Goal: Task Accomplishment & Management: Use online tool/utility

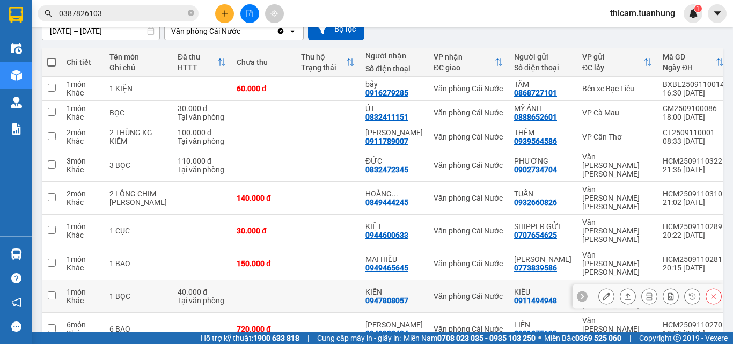
scroll to position [146, 0]
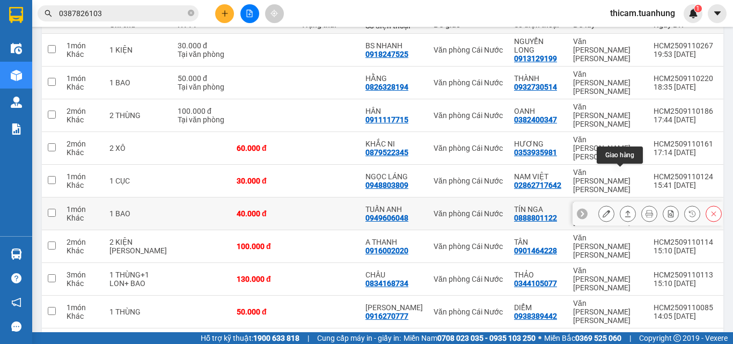
click at [624, 210] on icon at bounding box center [628, 214] width 8 height 8
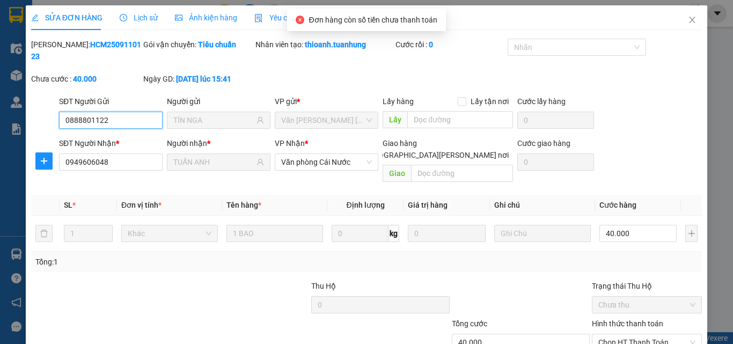
scroll to position [55, 0]
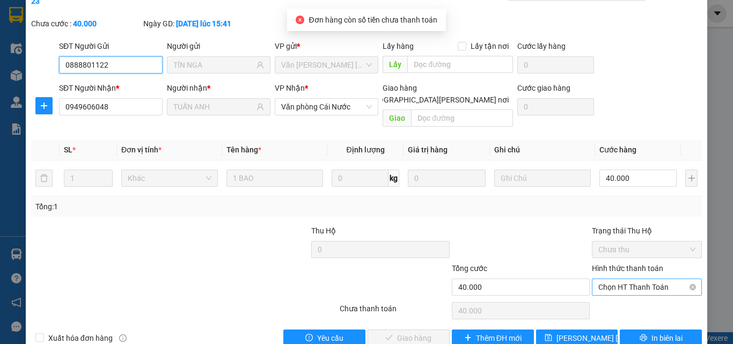
click at [640, 279] on span "Chọn HT Thanh Toán" at bounding box center [646, 287] width 97 height 16
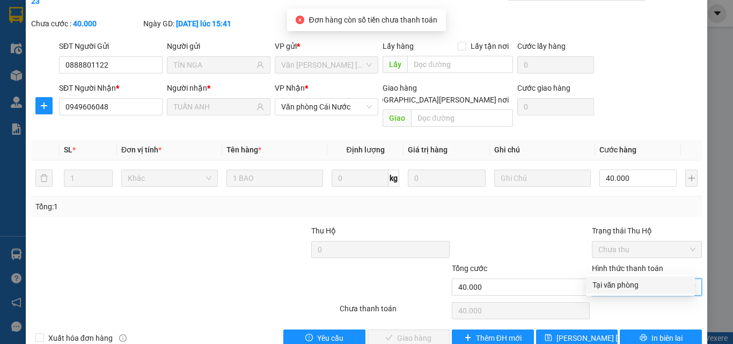
click at [617, 286] on div "Tại văn phòng" at bounding box center [640, 285] width 96 height 12
type input "0"
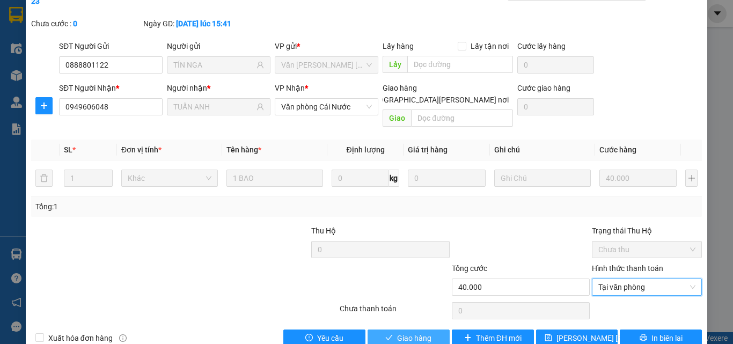
click at [397, 332] on span "Giao hàng" at bounding box center [414, 338] width 34 height 12
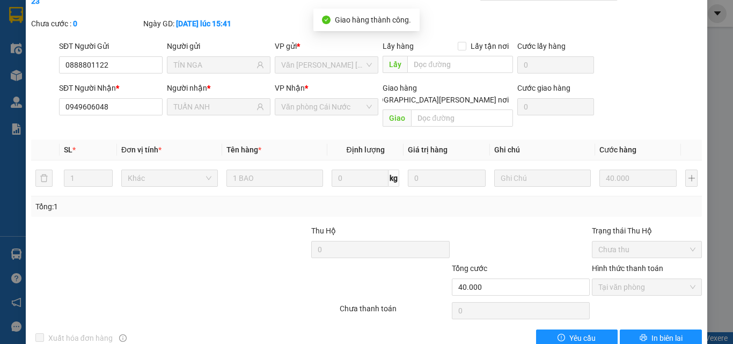
scroll to position [0, 0]
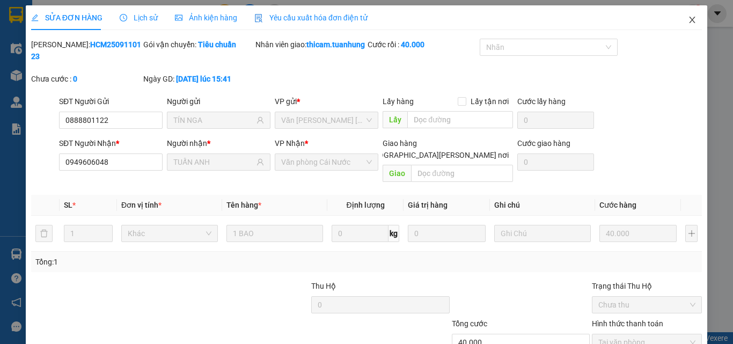
click at [688, 17] on icon "close" at bounding box center [692, 20] width 9 height 9
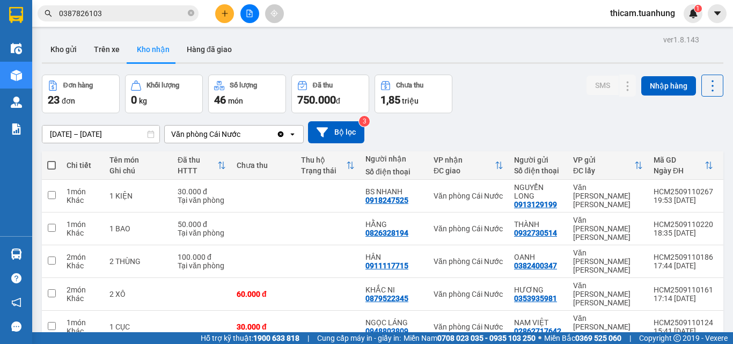
scroll to position [107, 0]
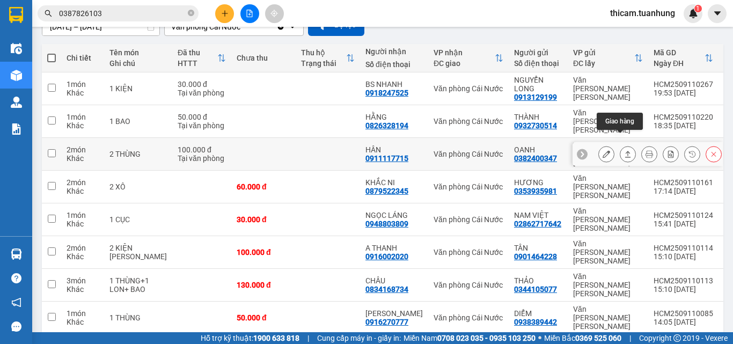
click at [624, 150] on icon at bounding box center [628, 154] width 8 height 8
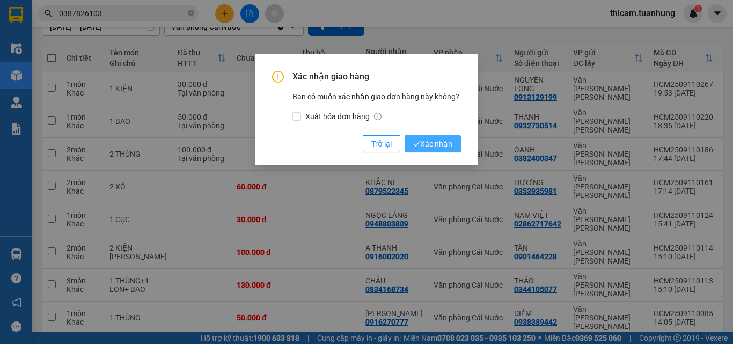
click at [446, 143] on span "Xác nhận" at bounding box center [432, 144] width 39 height 12
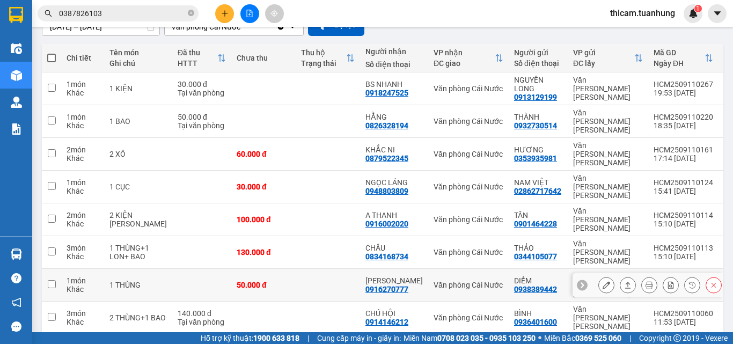
scroll to position [163, 0]
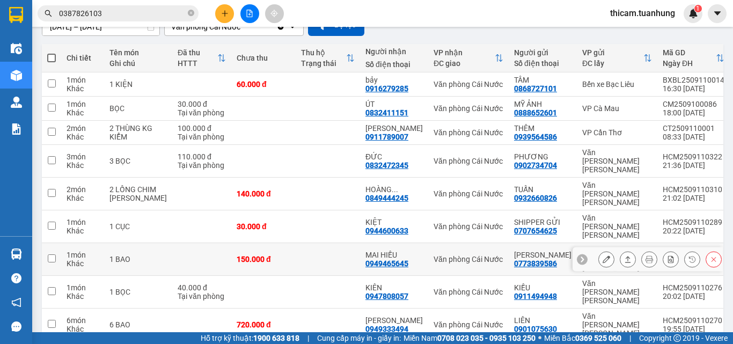
scroll to position [146, 0]
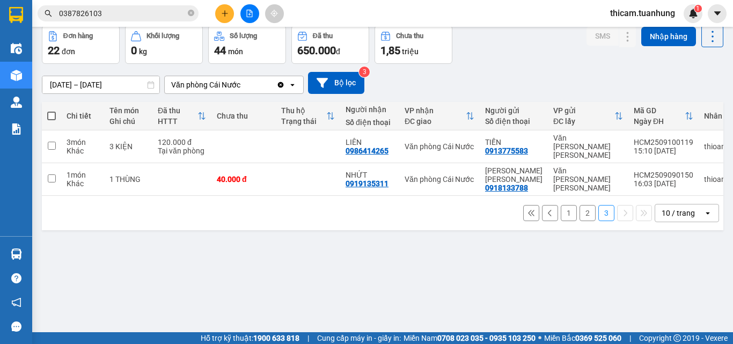
click at [579, 205] on button "2" at bounding box center [587, 213] width 16 height 16
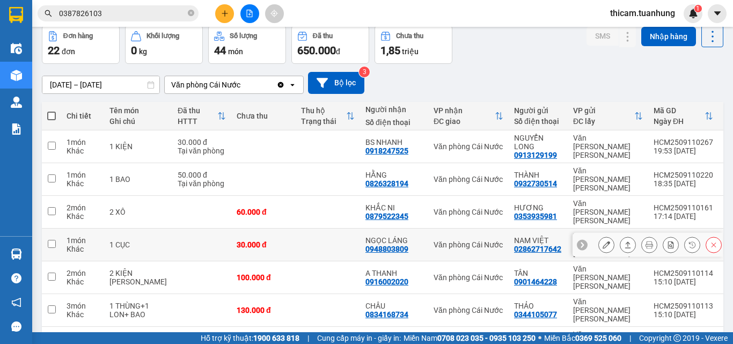
scroll to position [103, 0]
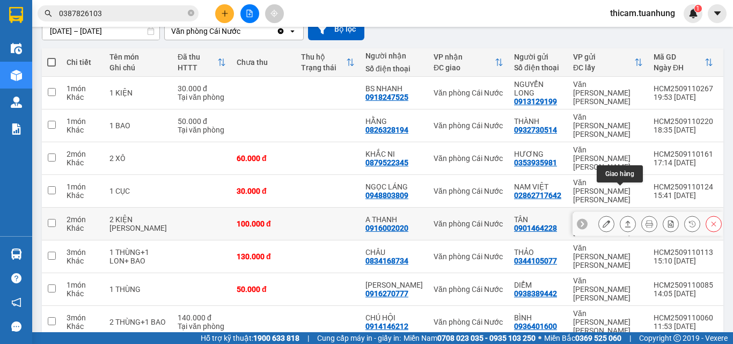
click at [620, 215] on button at bounding box center [627, 224] width 15 height 19
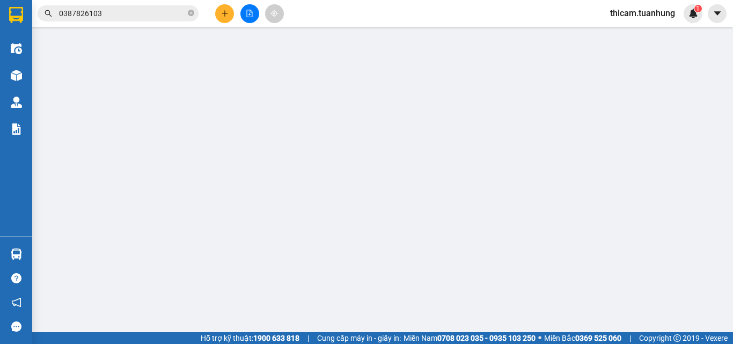
type input "0901464228"
type input "TÂN"
type input "0916002020"
type input "A THANH"
type input "100.000"
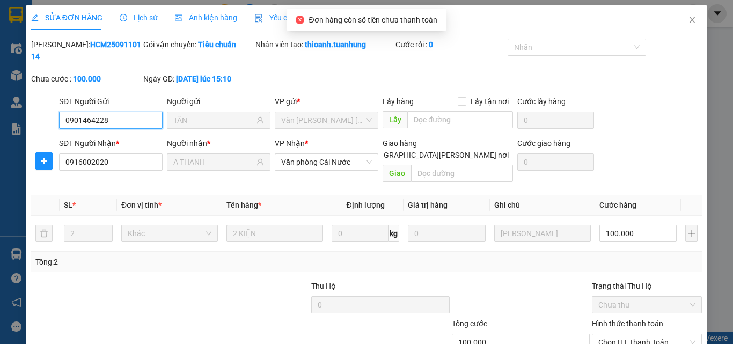
scroll to position [55, 0]
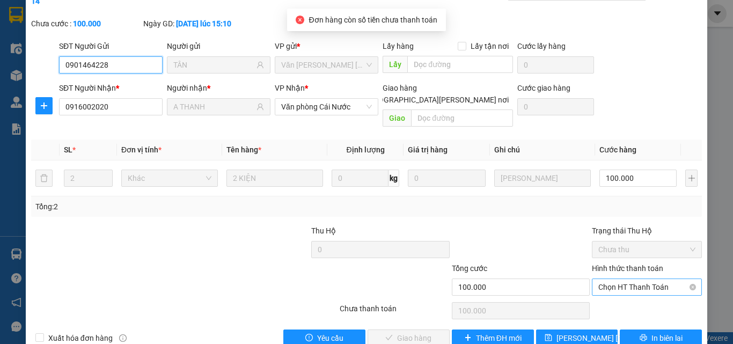
click at [625, 279] on span "Chọn HT Thanh Toán" at bounding box center [646, 287] width 97 height 16
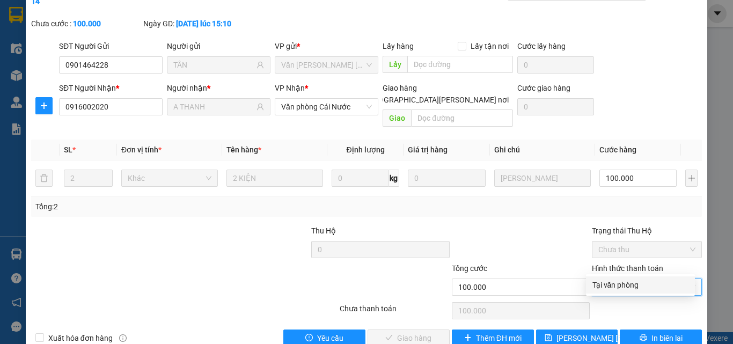
click at [622, 289] on div "Tại văn phòng" at bounding box center [640, 285] width 96 height 12
type input "0"
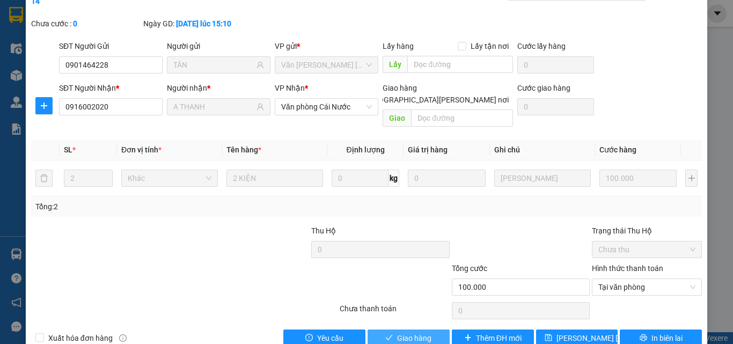
click at [401, 332] on span "Giao hàng" at bounding box center [414, 338] width 34 height 12
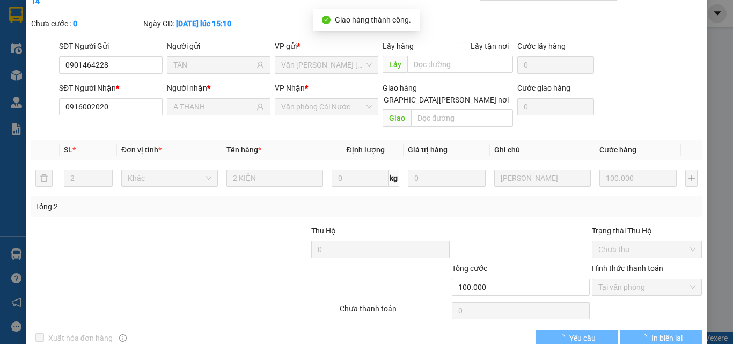
scroll to position [0, 0]
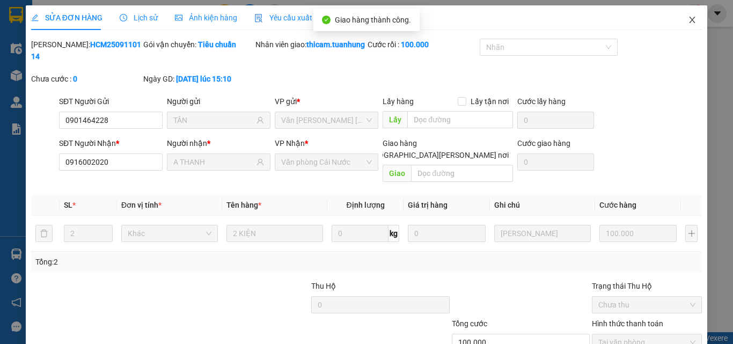
click at [688, 23] on icon "close" at bounding box center [692, 20] width 9 height 9
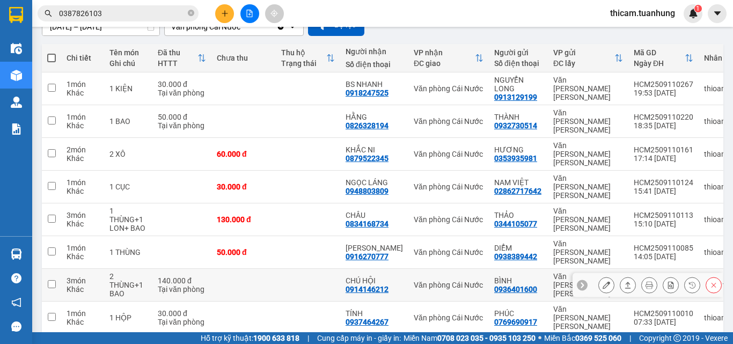
scroll to position [163, 0]
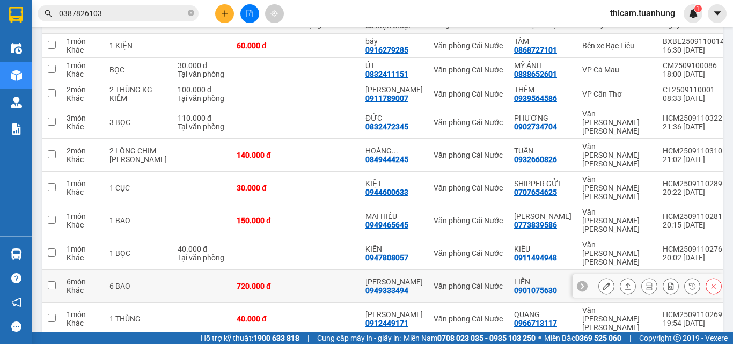
scroll to position [92, 0]
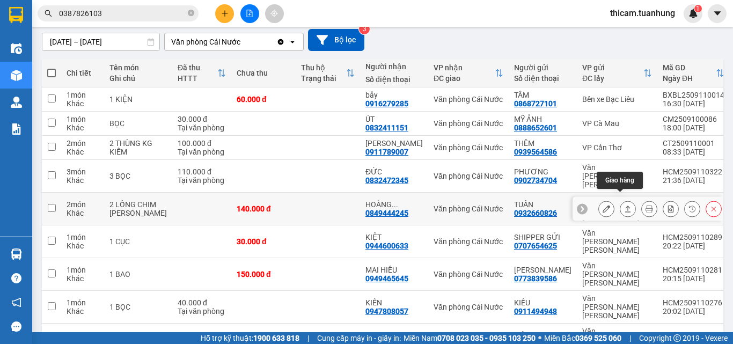
click at [624, 205] on icon at bounding box center [628, 209] width 8 height 8
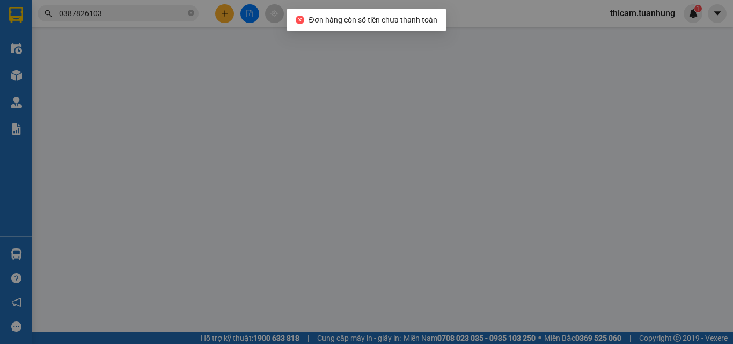
type input "0932660826"
type input "TUẤN"
type input "0849444245"
type input "HOÀNG NHÂN"
type input "140.000"
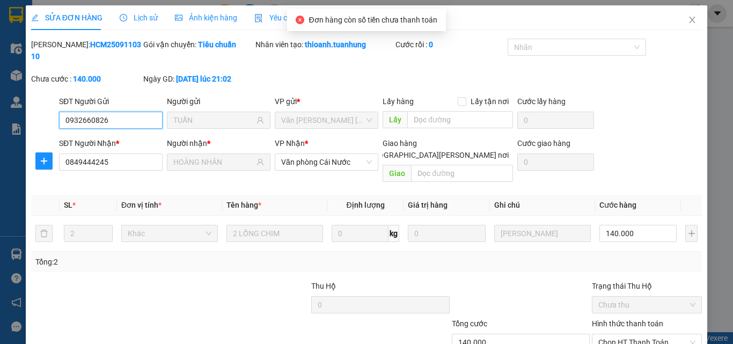
scroll to position [55, 0]
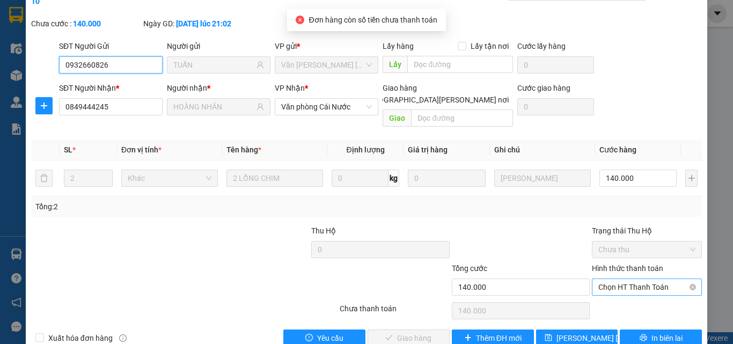
click at [633, 279] on span "Chọn HT Thanh Toán" at bounding box center [646, 287] width 97 height 16
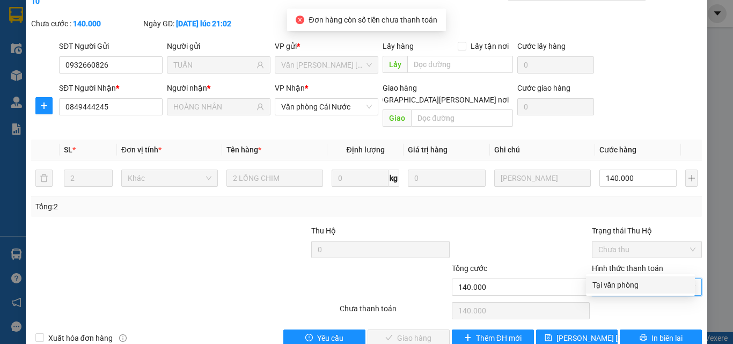
click at [622, 286] on div "Tại văn phòng" at bounding box center [640, 285] width 96 height 12
type input "0"
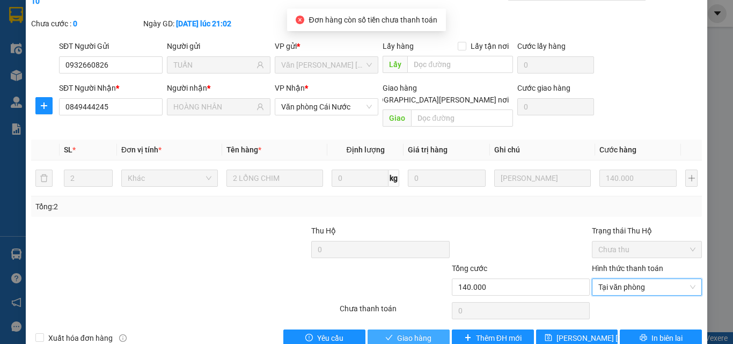
click at [387, 334] on icon "check" at bounding box center [389, 338] width 8 height 8
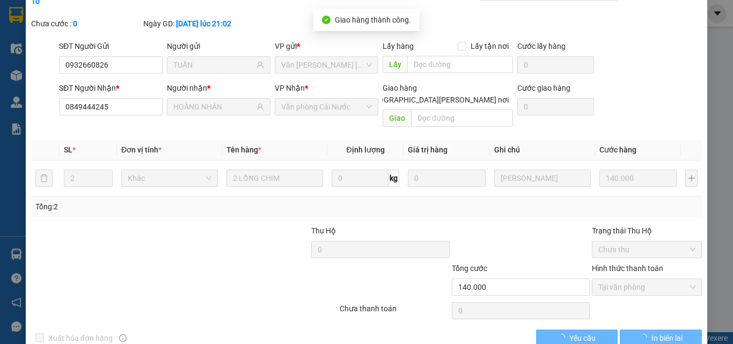
scroll to position [0, 0]
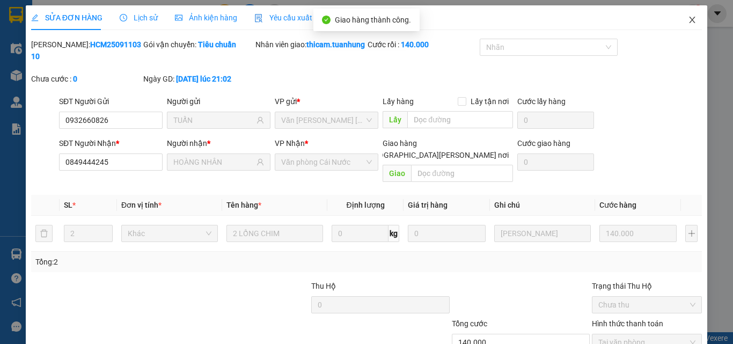
click at [691, 23] on span "Close" at bounding box center [692, 20] width 30 height 30
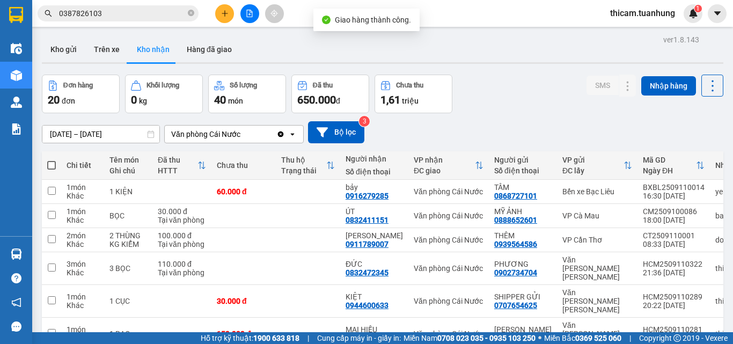
scroll to position [146, 0]
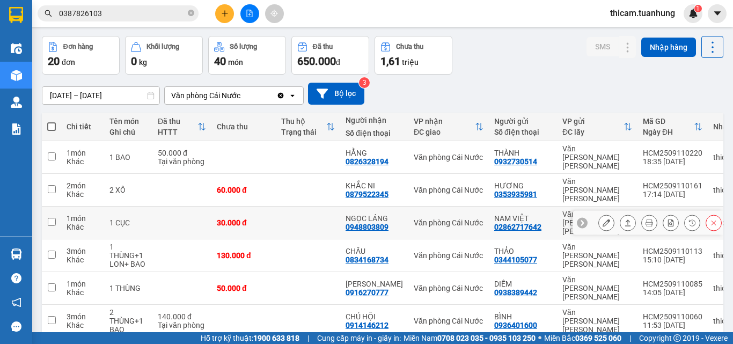
scroll to position [154, 0]
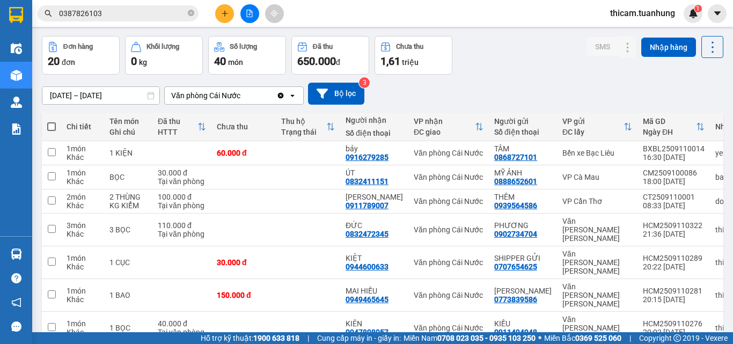
scroll to position [0, 0]
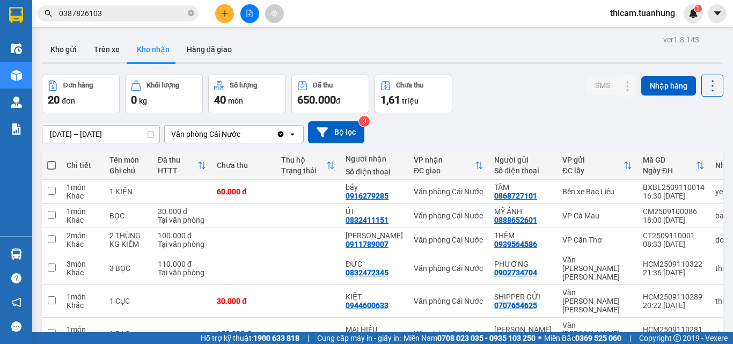
click at [173, 11] on input "0387826103" at bounding box center [122, 14] width 127 height 12
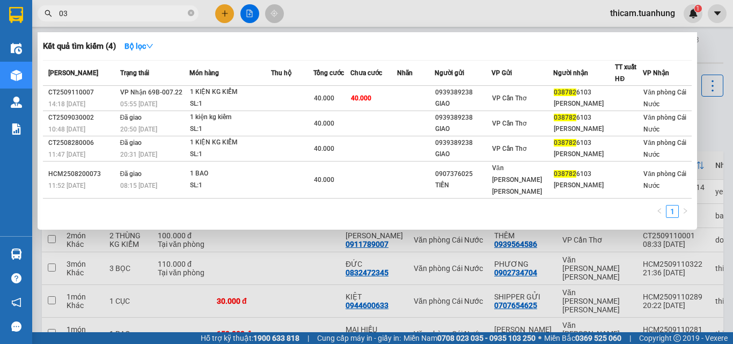
type input "0"
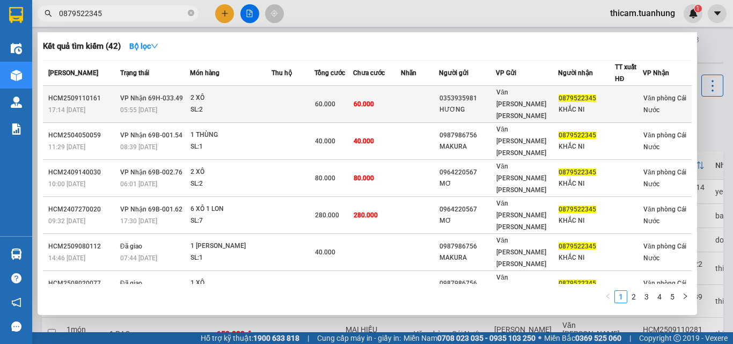
type input "0879522345"
click at [559, 94] on span "0879522345" at bounding box center [577, 98] width 38 height 8
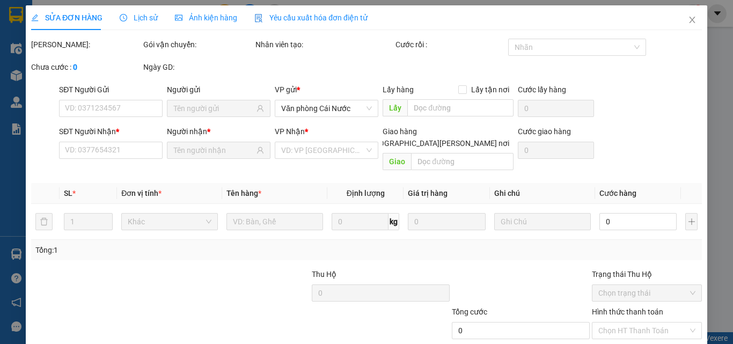
type input "0353935981"
type input "HƯƠNG"
type input "0879522345"
type input "KHẮC NI"
type input "60.000"
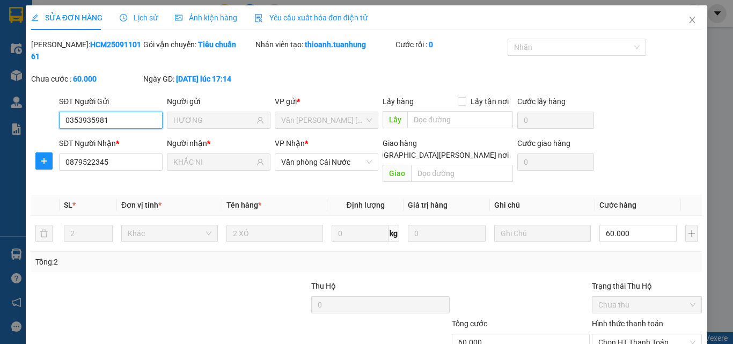
scroll to position [55, 0]
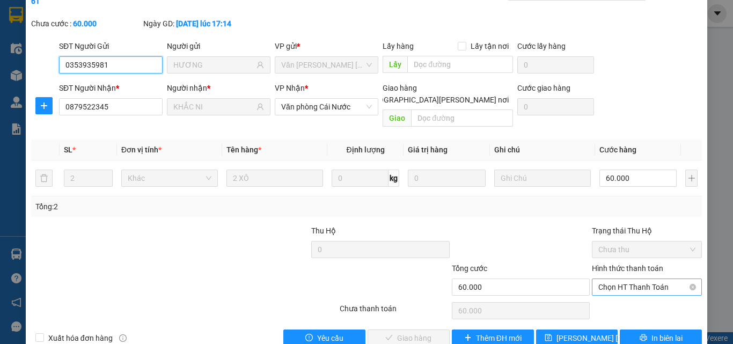
click at [633, 279] on span "Chọn HT Thanh Toán" at bounding box center [646, 287] width 97 height 16
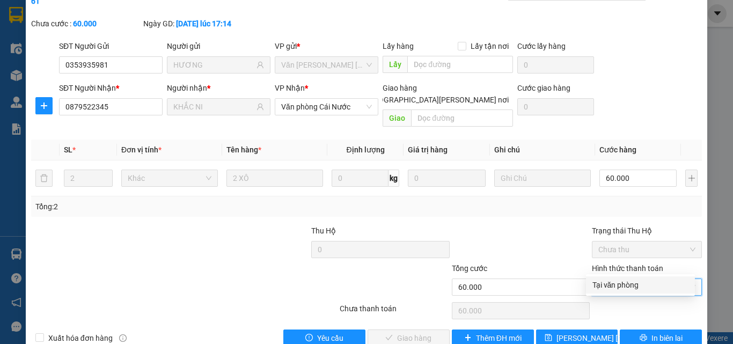
click at [625, 285] on div "Tại văn phòng" at bounding box center [640, 285] width 96 height 12
type input "0"
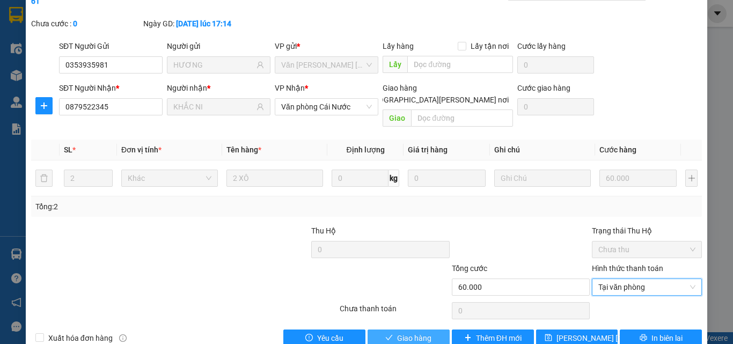
click at [417, 332] on span "Giao hàng" at bounding box center [414, 338] width 34 height 12
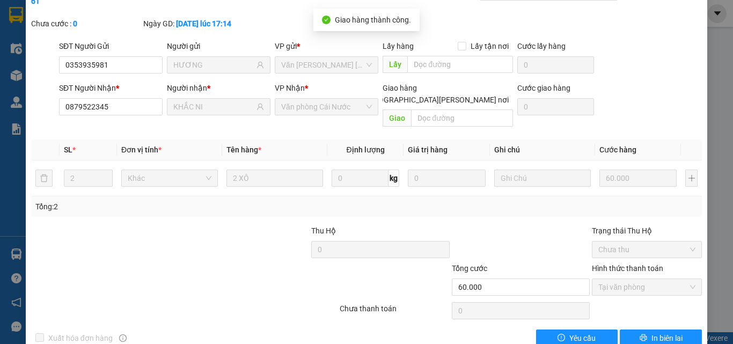
scroll to position [0, 0]
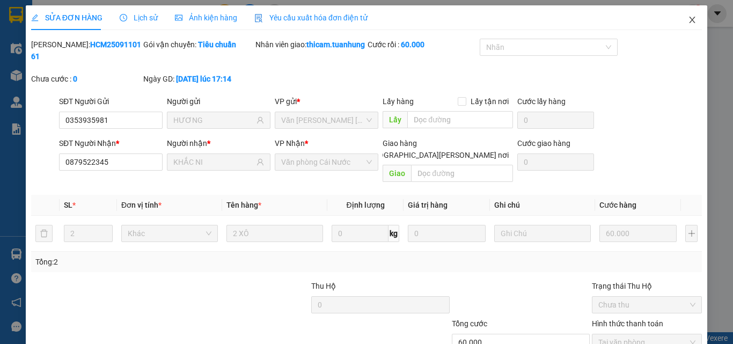
click at [688, 23] on icon "close" at bounding box center [692, 20] width 9 height 9
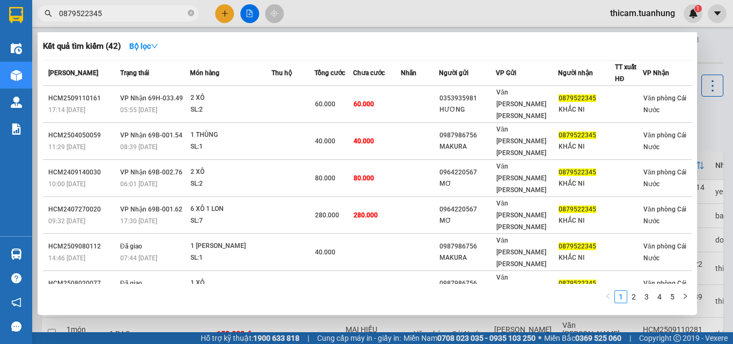
click at [186, 16] on span "0879522345" at bounding box center [118, 13] width 161 height 16
click at [192, 13] on icon "close-circle" at bounding box center [191, 13] width 6 height 6
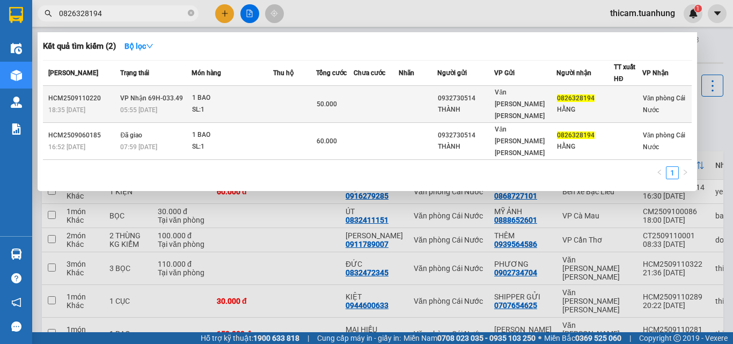
type input "0826328194"
click at [540, 102] on div "Văn [PERSON_NAME] [PERSON_NAME]" at bounding box center [524, 103] width 61 height 35
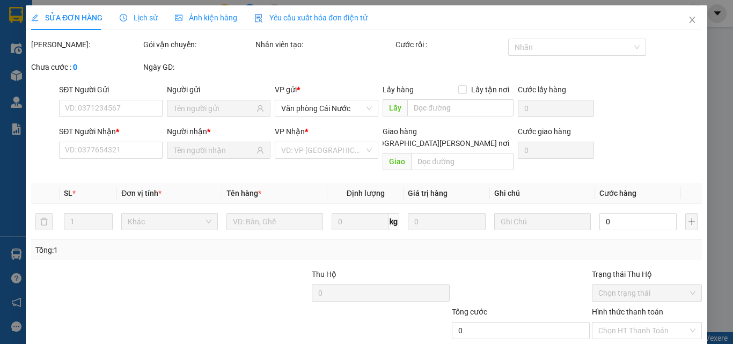
type input "0932730514"
type input "THÀNH"
type input "0826328194"
type input "HẰNG"
type input "50.000"
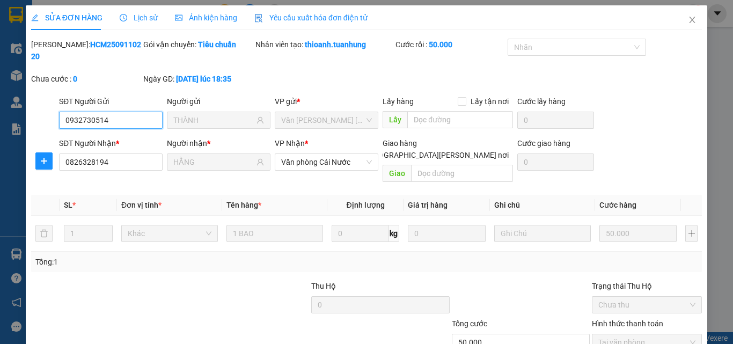
scroll to position [55, 0]
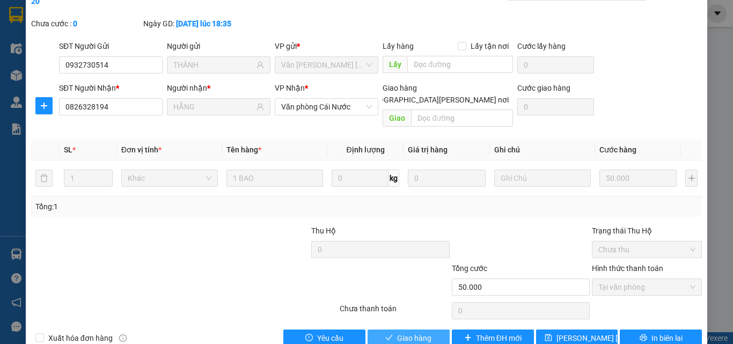
click at [404, 332] on span "Giao hàng" at bounding box center [414, 338] width 34 height 12
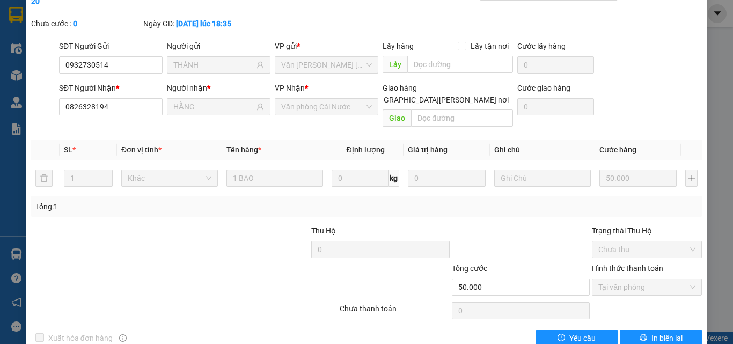
scroll to position [0, 0]
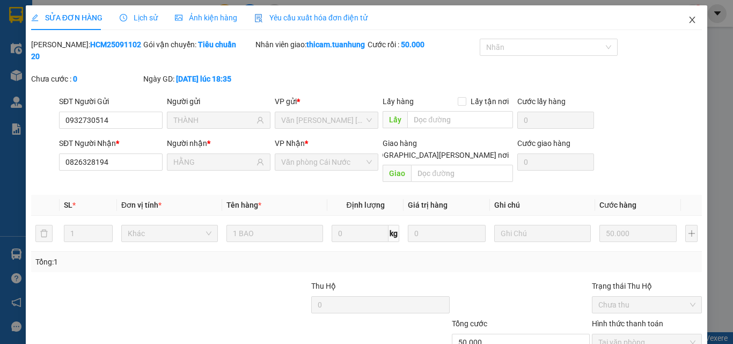
click at [682, 15] on span "Close" at bounding box center [692, 20] width 30 height 30
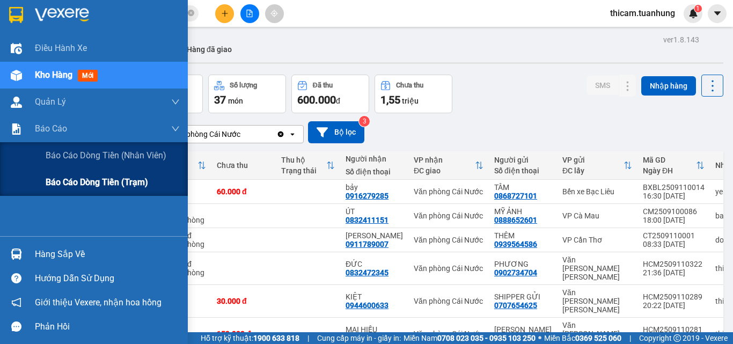
click at [48, 178] on span "Báo cáo dòng tiền (trạm)" at bounding box center [97, 181] width 102 height 13
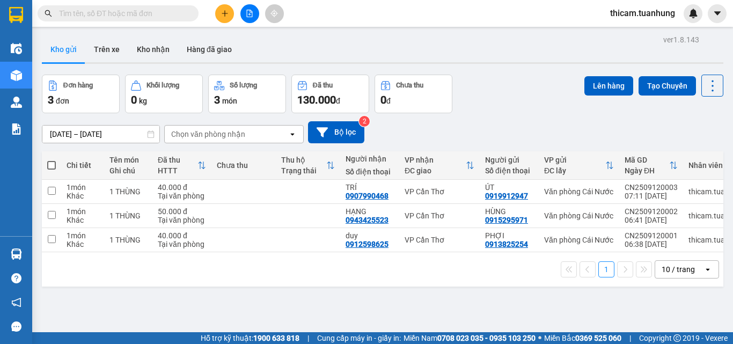
click at [162, 18] on input "text" at bounding box center [122, 14] width 127 height 12
click at [49, 167] on span at bounding box center [51, 165] width 9 height 9
click at [51, 160] on input "checkbox" at bounding box center [51, 160] width 0 height 0
checkbox input "true"
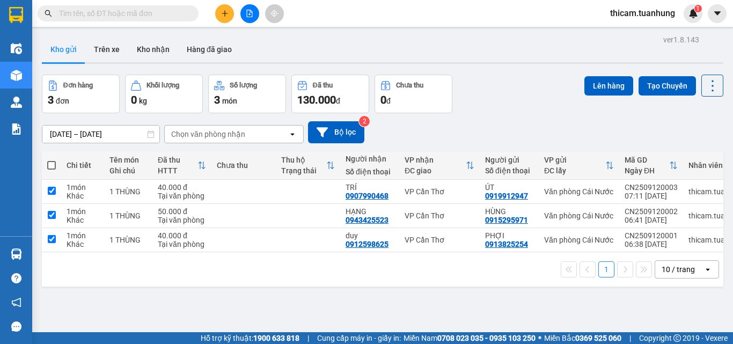
checkbox input "true"
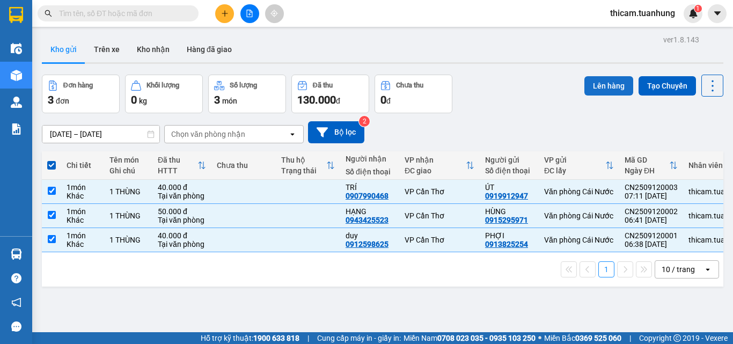
click at [617, 83] on button "Lên hàng" at bounding box center [608, 85] width 49 height 19
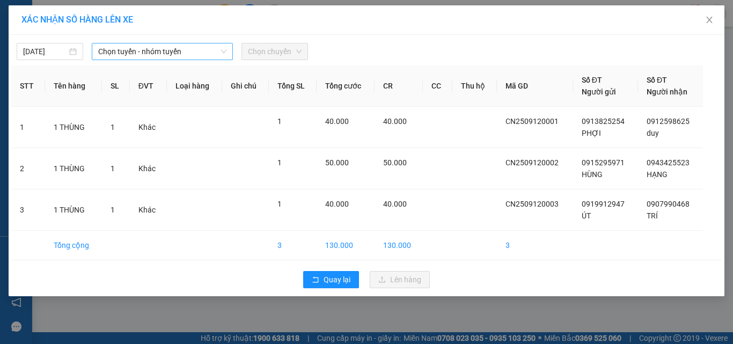
click at [221, 49] on icon "down" at bounding box center [223, 51] width 6 height 6
click at [211, 53] on span "Chọn tuyến - nhóm tuyến" at bounding box center [162, 51] width 128 height 16
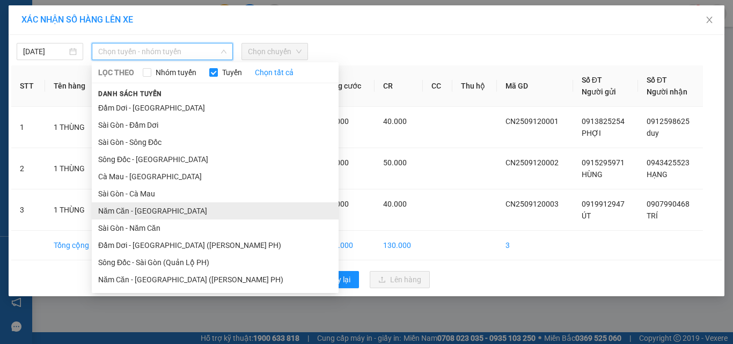
click at [172, 211] on li "Năm Căn - [GEOGRAPHIC_DATA]" at bounding box center [215, 210] width 247 height 17
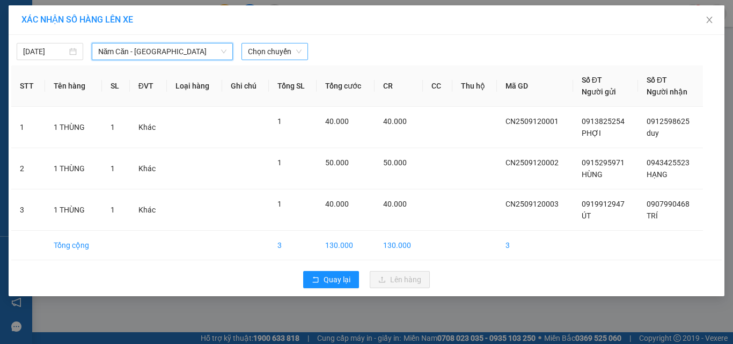
click at [295, 50] on span "Chọn chuyến" at bounding box center [275, 51] width 54 height 16
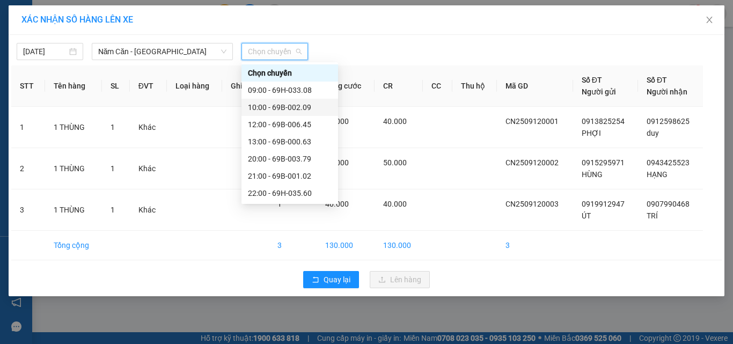
click at [298, 106] on div "10:00 - 69B-002.09" at bounding box center [290, 107] width 84 height 12
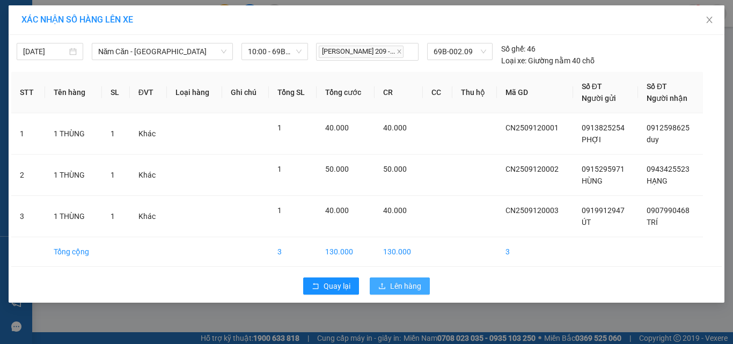
click at [400, 286] on span "Lên hàng" at bounding box center [405, 286] width 31 height 12
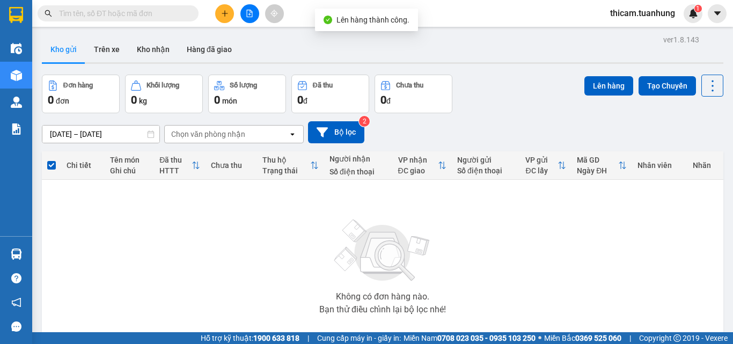
click at [180, 9] on input "text" at bounding box center [122, 14] width 127 height 12
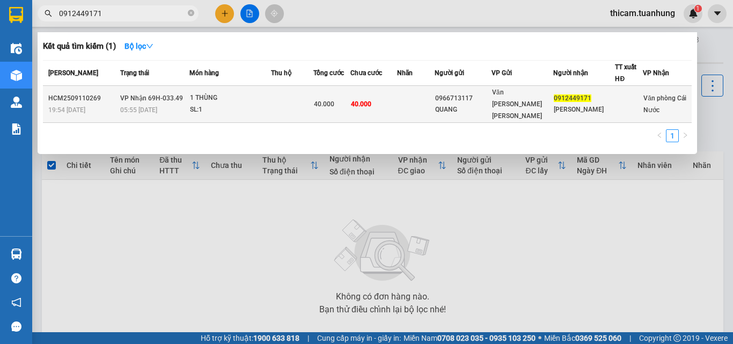
type input "0912449171"
click at [396, 97] on td "40.000" at bounding box center [373, 104] width 46 height 37
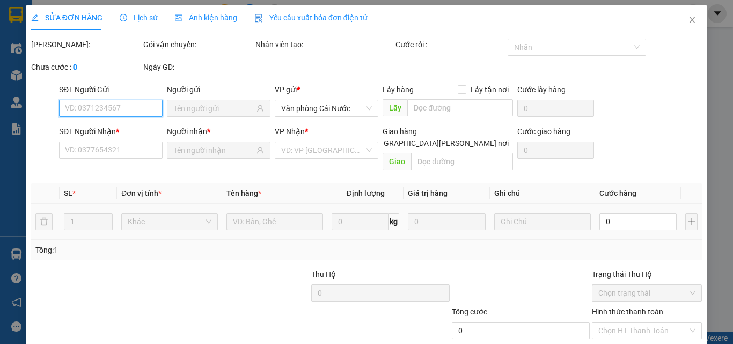
type input "0966713117"
type input "QUANG"
type input "0912449171"
type input "[PERSON_NAME]"
type input "40.000"
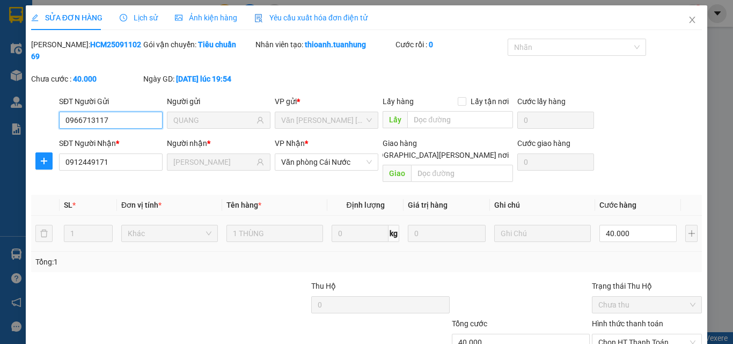
scroll to position [55, 0]
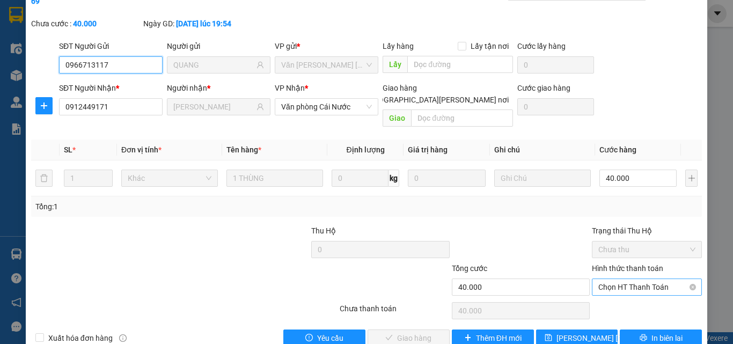
click at [615, 279] on span "Chọn HT Thanh Toán" at bounding box center [646, 287] width 97 height 16
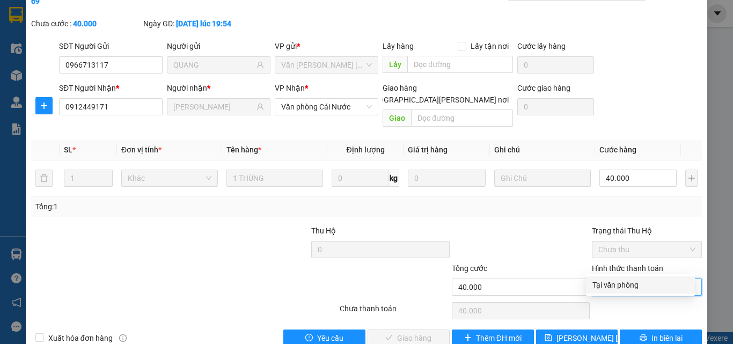
click at [614, 290] on div "Tại văn phòng" at bounding box center [640, 285] width 96 height 12
type input "0"
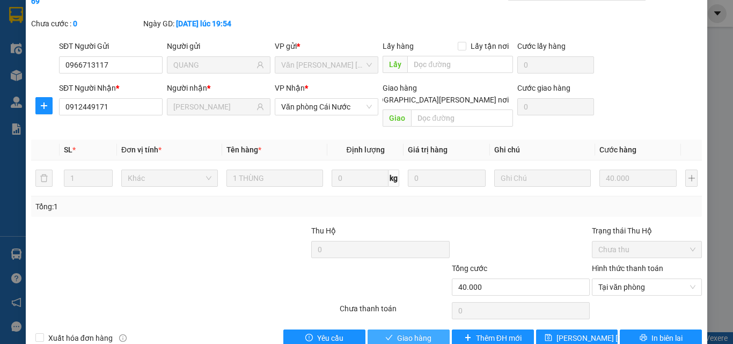
click at [419, 325] on span "Giao hàng" at bounding box center [414, 338] width 34 height 12
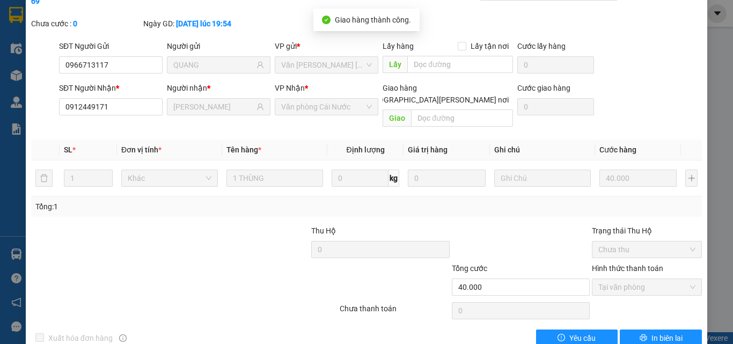
scroll to position [0, 0]
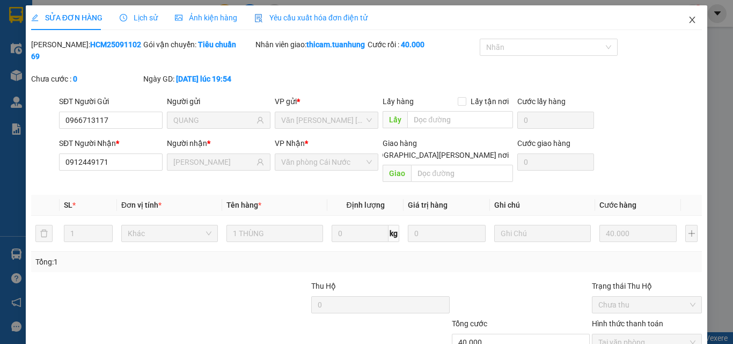
click at [689, 21] on span "Close" at bounding box center [692, 20] width 30 height 30
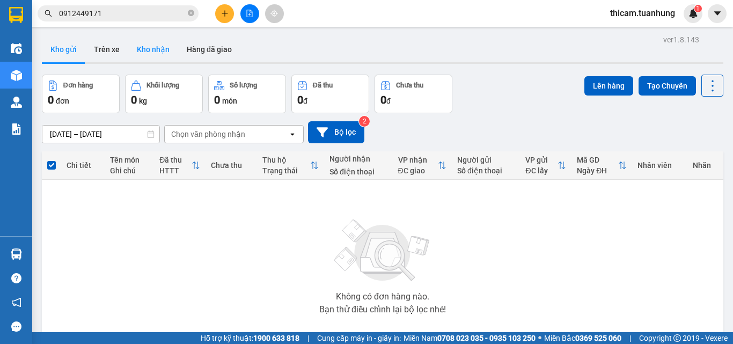
click at [157, 46] on button "Kho nhận" at bounding box center [153, 49] width 50 height 26
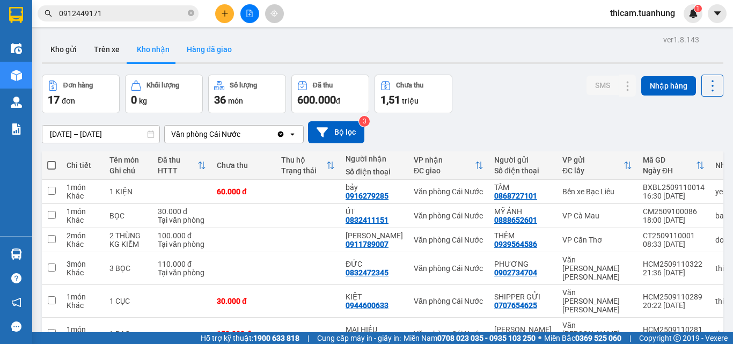
click at [209, 46] on button "Hàng đã giao" at bounding box center [209, 49] width 62 height 26
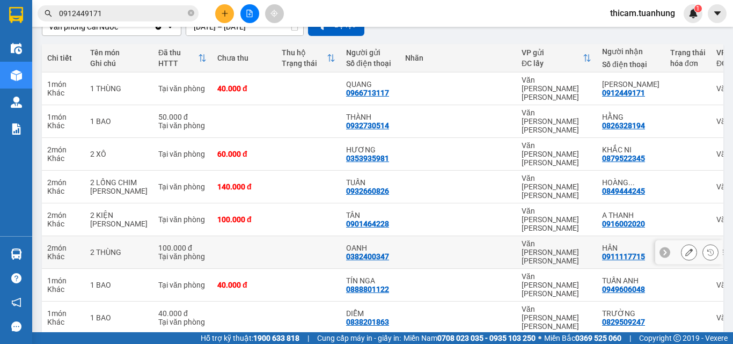
scroll to position [154, 0]
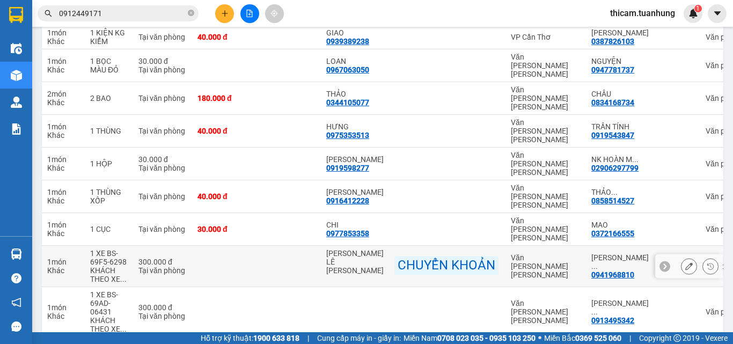
scroll to position [0, 0]
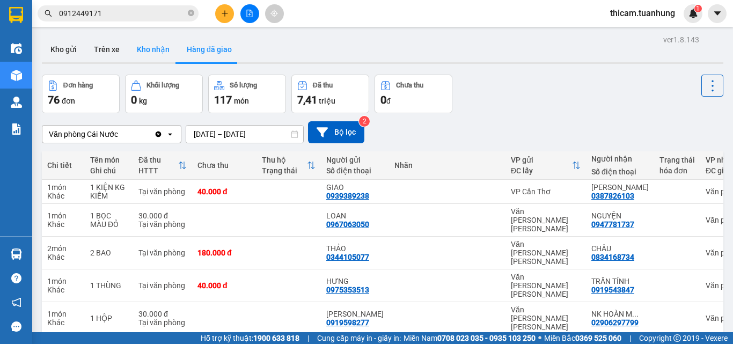
click at [166, 48] on button "Kho nhận" at bounding box center [153, 49] width 50 height 26
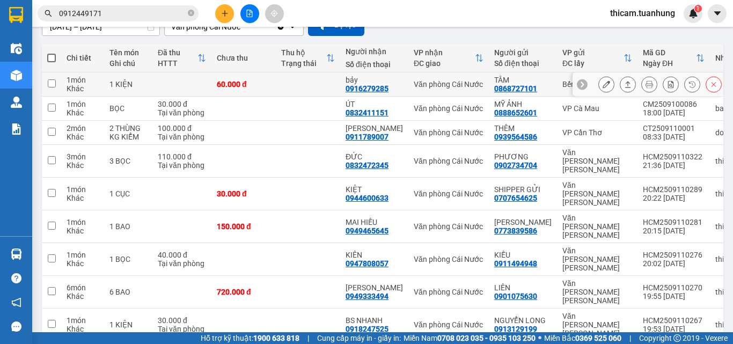
scroll to position [146, 0]
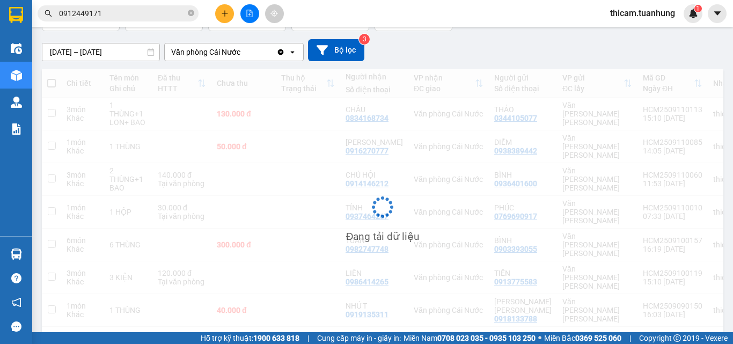
scroll to position [82, 0]
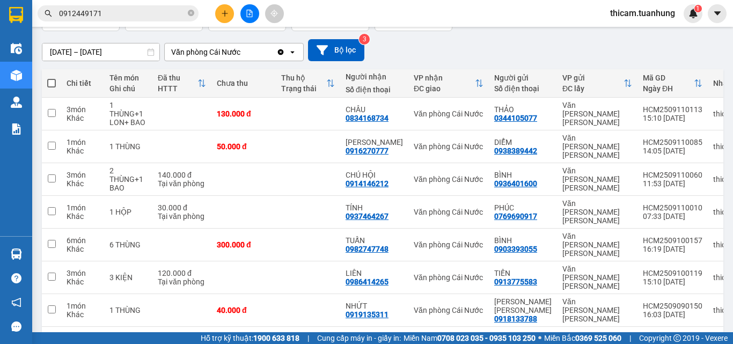
click at [579, 325] on button "1" at bounding box center [587, 344] width 16 height 16
